Goal: Task Accomplishment & Management: Manage account settings

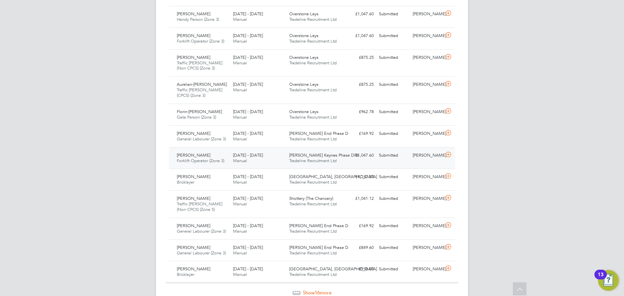
click at [449, 156] on icon at bounding box center [448, 154] width 8 height 5
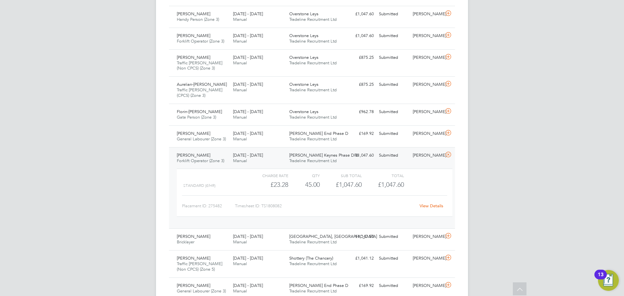
click at [430, 206] on link "View Details" at bounding box center [431, 206] width 24 height 6
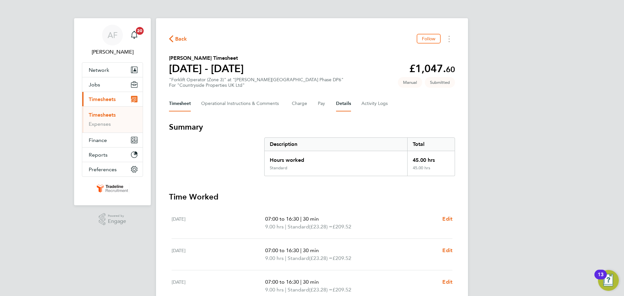
click at [346, 106] on button "Details" at bounding box center [343, 104] width 15 height 16
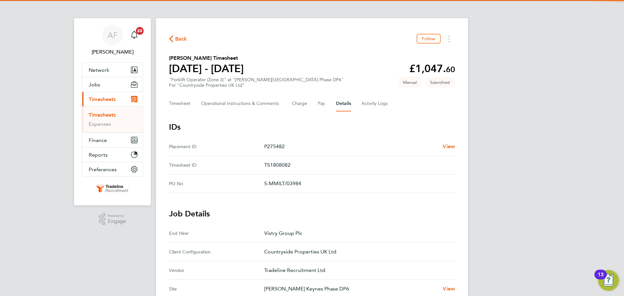
scroll to position [130, 0]
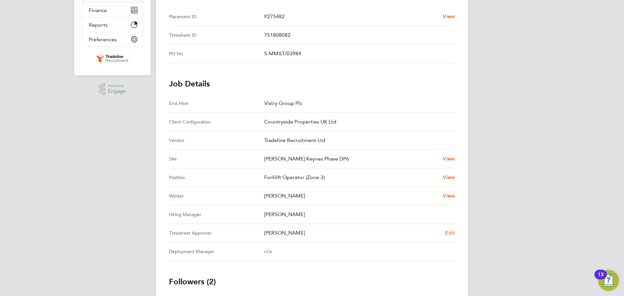
click at [449, 231] on span "Edit" at bounding box center [450, 233] width 10 height 6
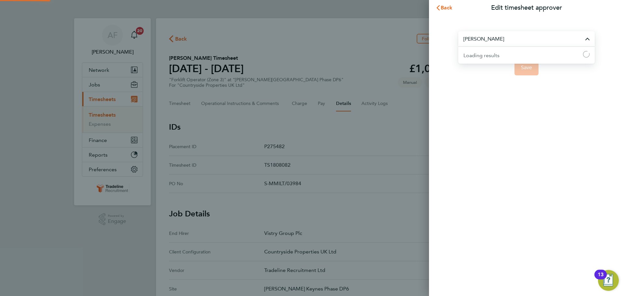
click at [495, 39] on input "[PERSON_NAME]" at bounding box center [526, 38] width 136 height 15
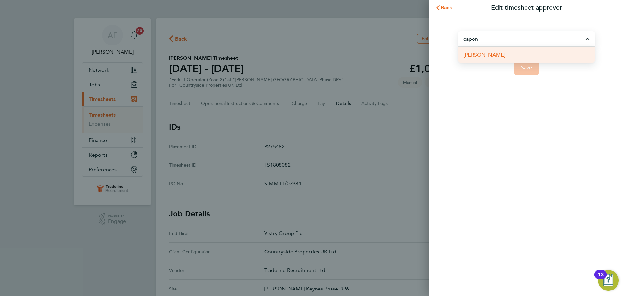
click at [502, 52] on li "Jack Capon" at bounding box center [526, 55] width 136 height 16
type input "Jack Capon"
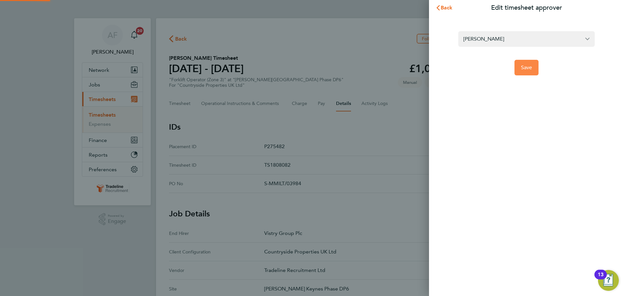
click at [519, 65] on button "Save" at bounding box center [526, 68] width 24 height 16
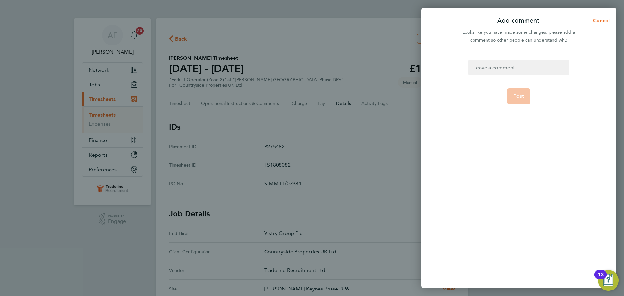
click at [528, 66] on div at bounding box center [518, 68] width 100 height 16
click at [521, 89] on button "Post" at bounding box center [519, 96] width 24 height 16
